Goal: Find specific page/section: Find specific page/section

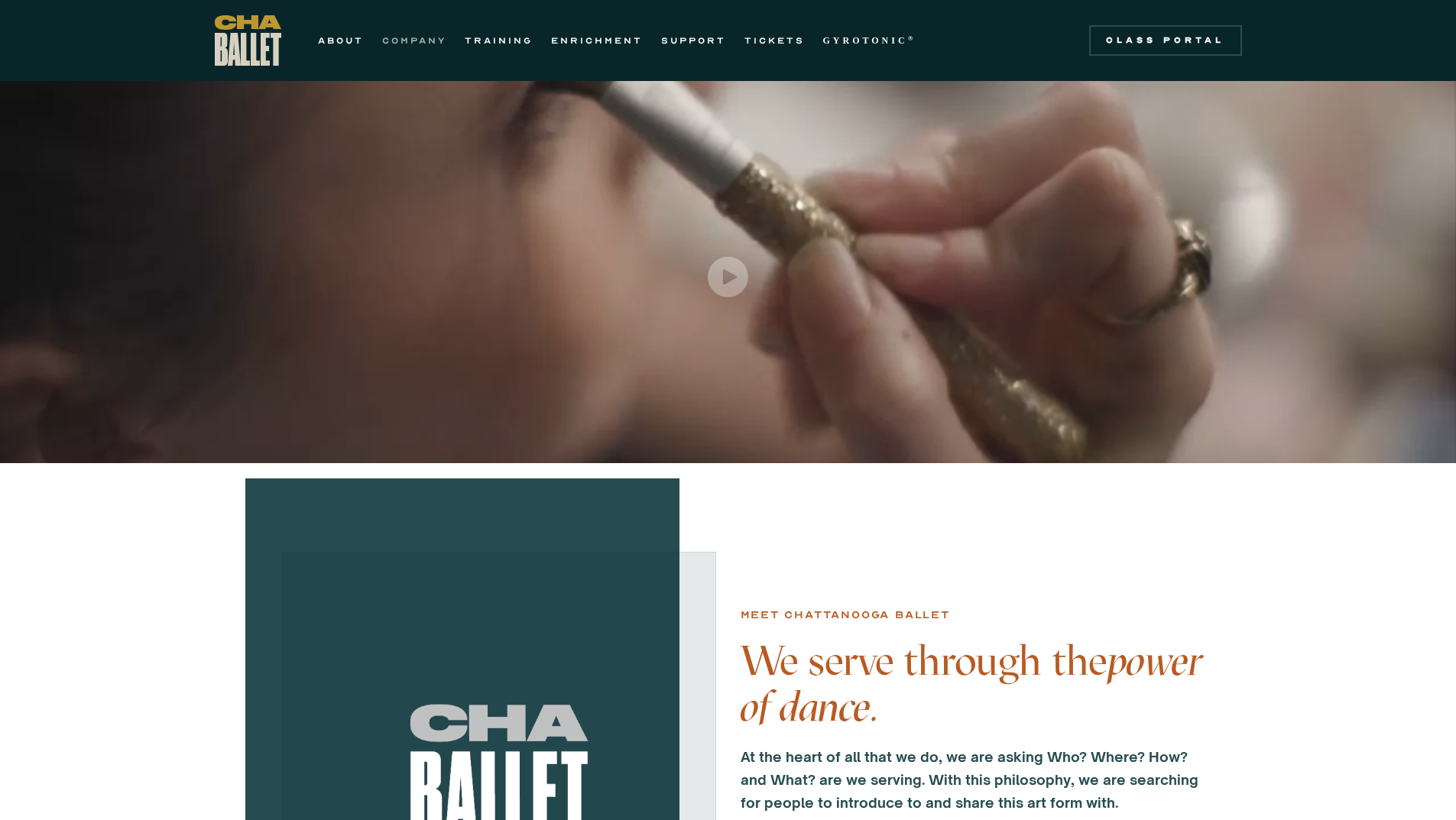
click at [410, 41] on link "COMPANY" at bounding box center [414, 41] width 64 height 18
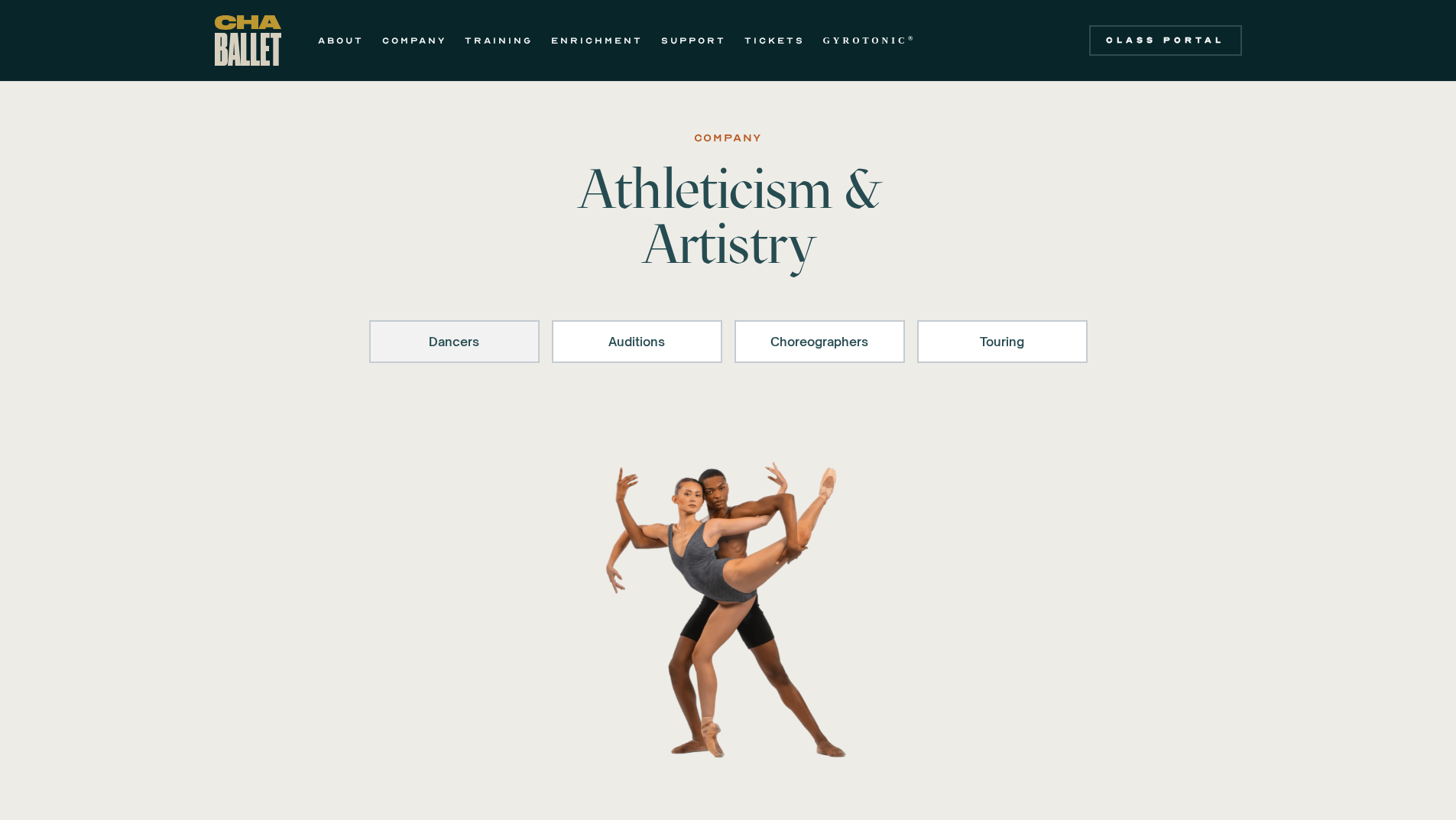
click at [521, 340] on link "Dancers" at bounding box center [454, 342] width 170 height 43
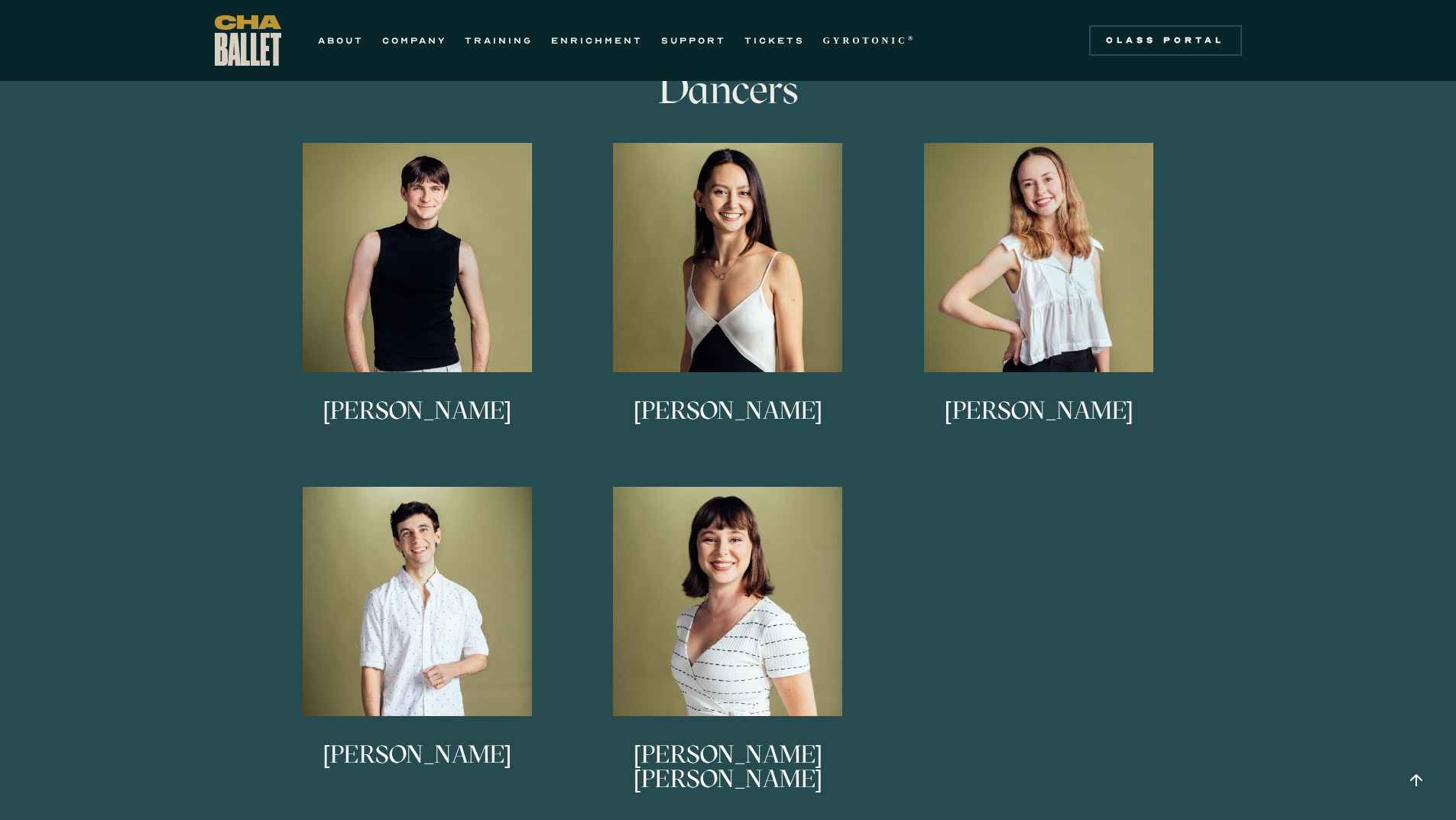
scroll to position [833, 0]
